Goal: Task Accomplishment & Management: Manage account settings

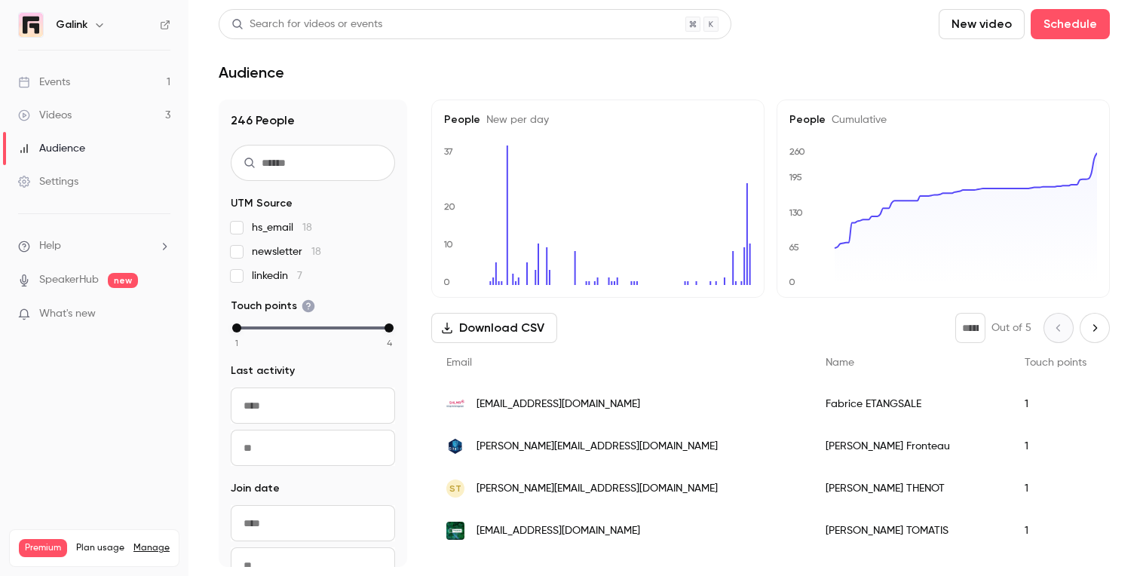
click at [84, 78] on link "Events 1" at bounding box center [94, 82] width 188 height 33
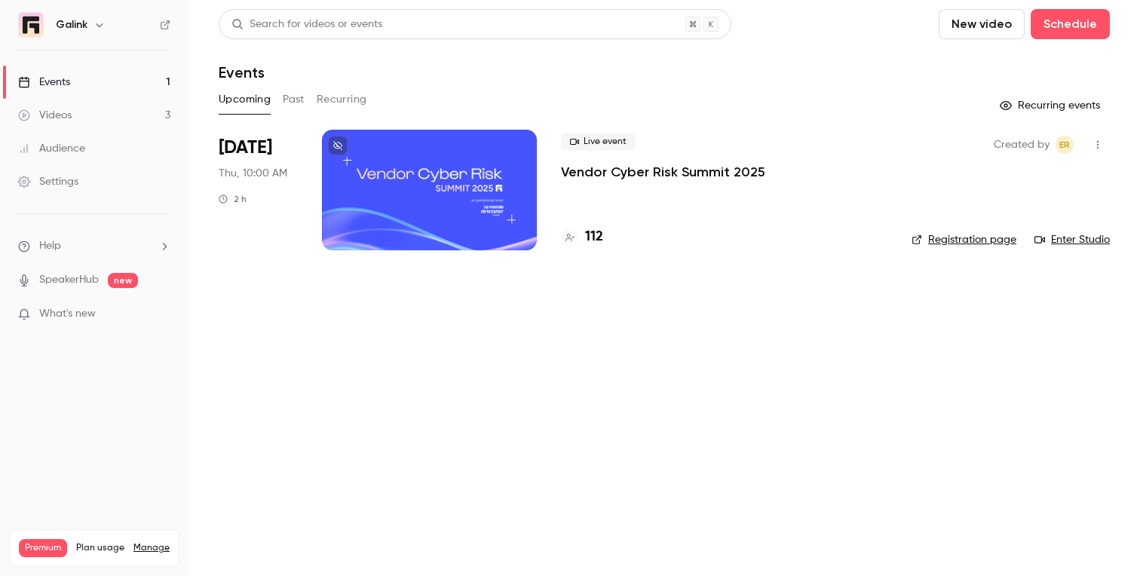
click at [589, 179] on p "Vendor Cyber Risk Summit 2025" at bounding box center [663, 172] width 204 height 18
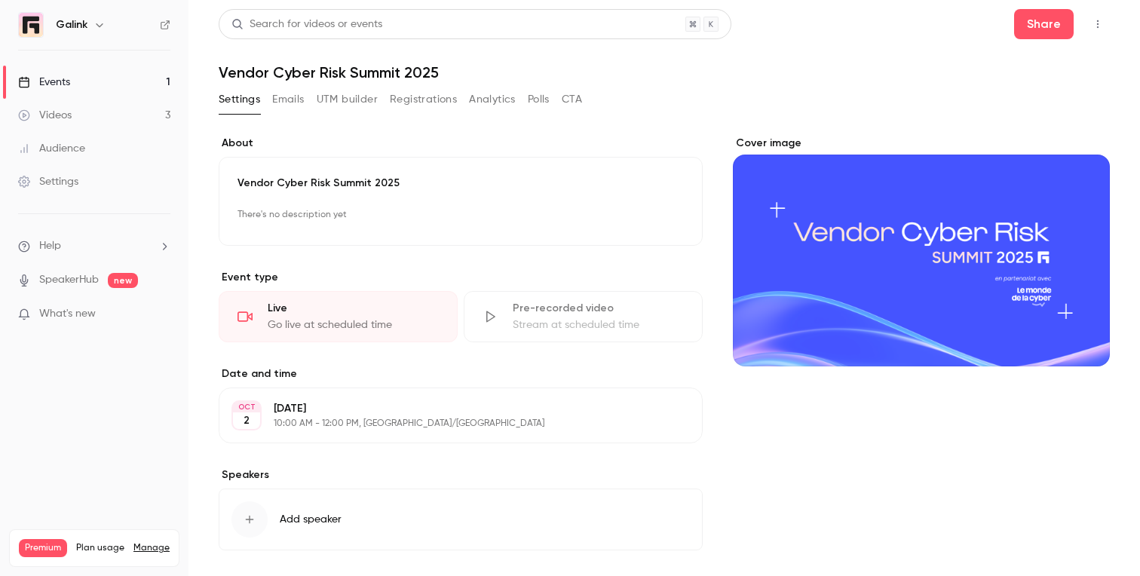
click at [289, 96] on button "Emails" at bounding box center [288, 99] width 32 height 24
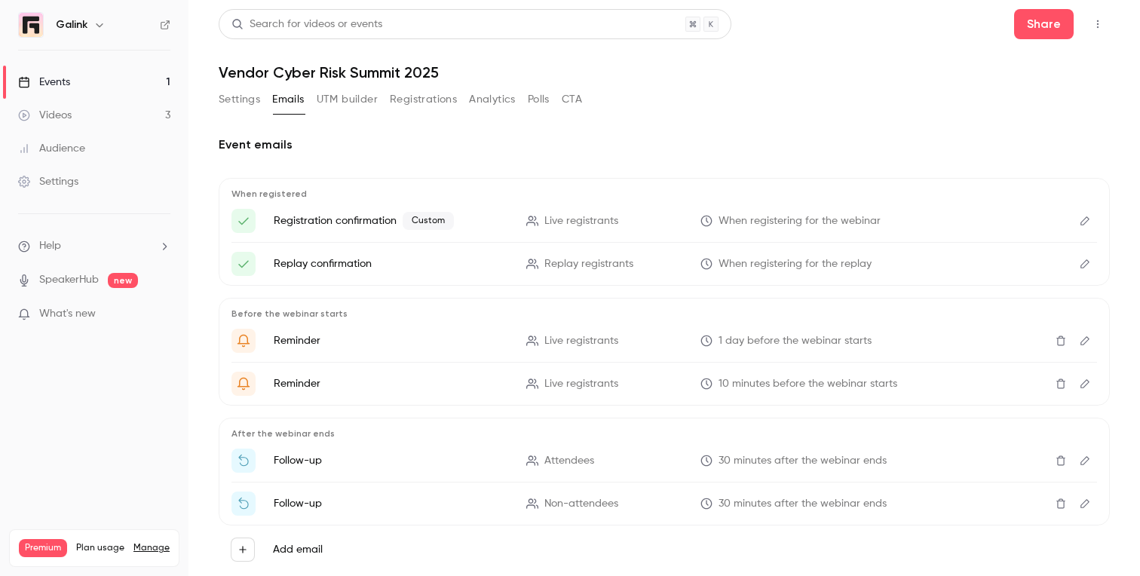
click at [119, 79] on link "Events 1" at bounding box center [94, 82] width 188 height 33
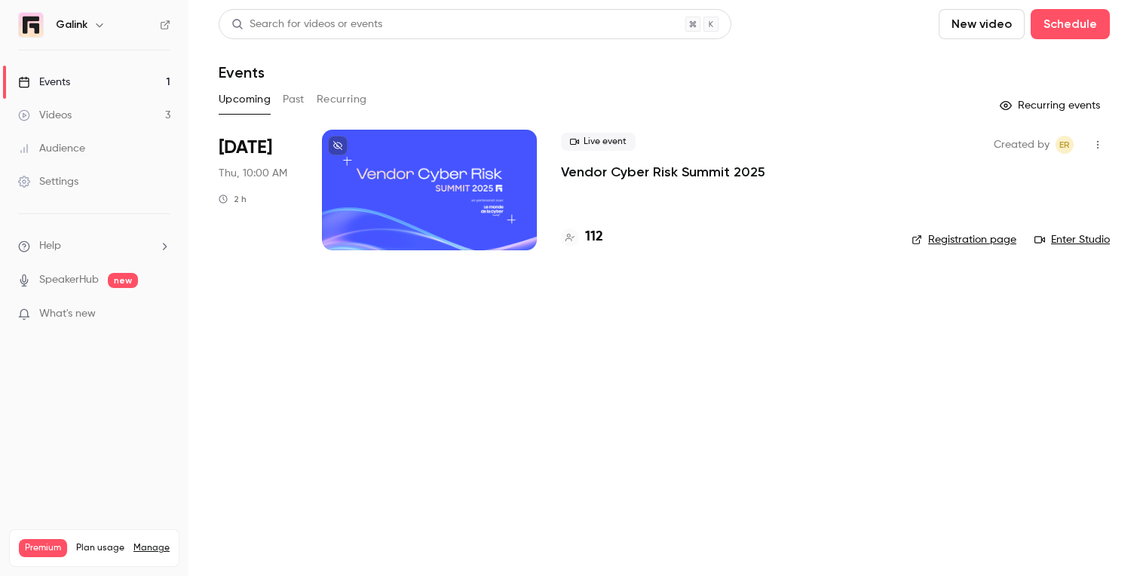
click at [585, 176] on p "Vendor Cyber Risk Summit 2025" at bounding box center [663, 172] width 204 height 18
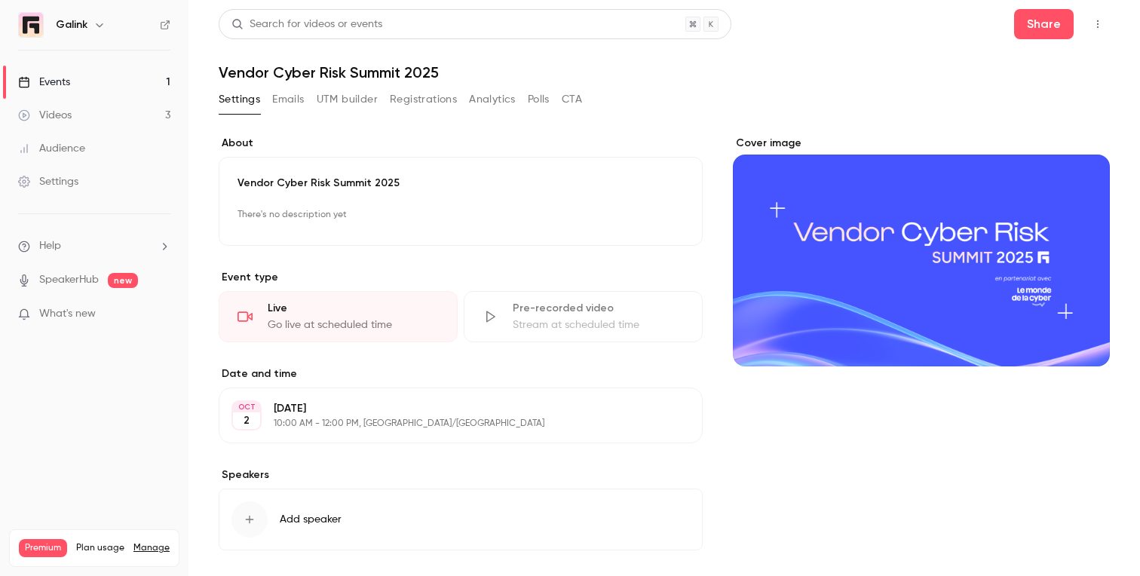
click at [426, 96] on button "Registrations" at bounding box center [423, 99] width 67 height 24
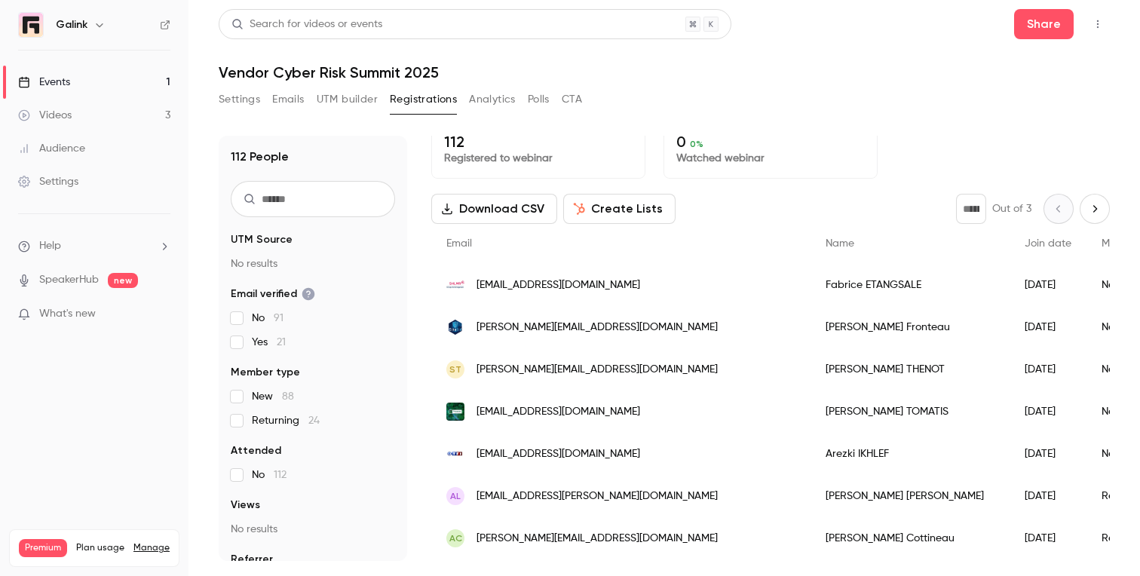
click at [88, 78] on link "Events 1" at bounding box center [94, 82] width 188 height 33
